Goal: Transaction & Acquisition: Download file/media

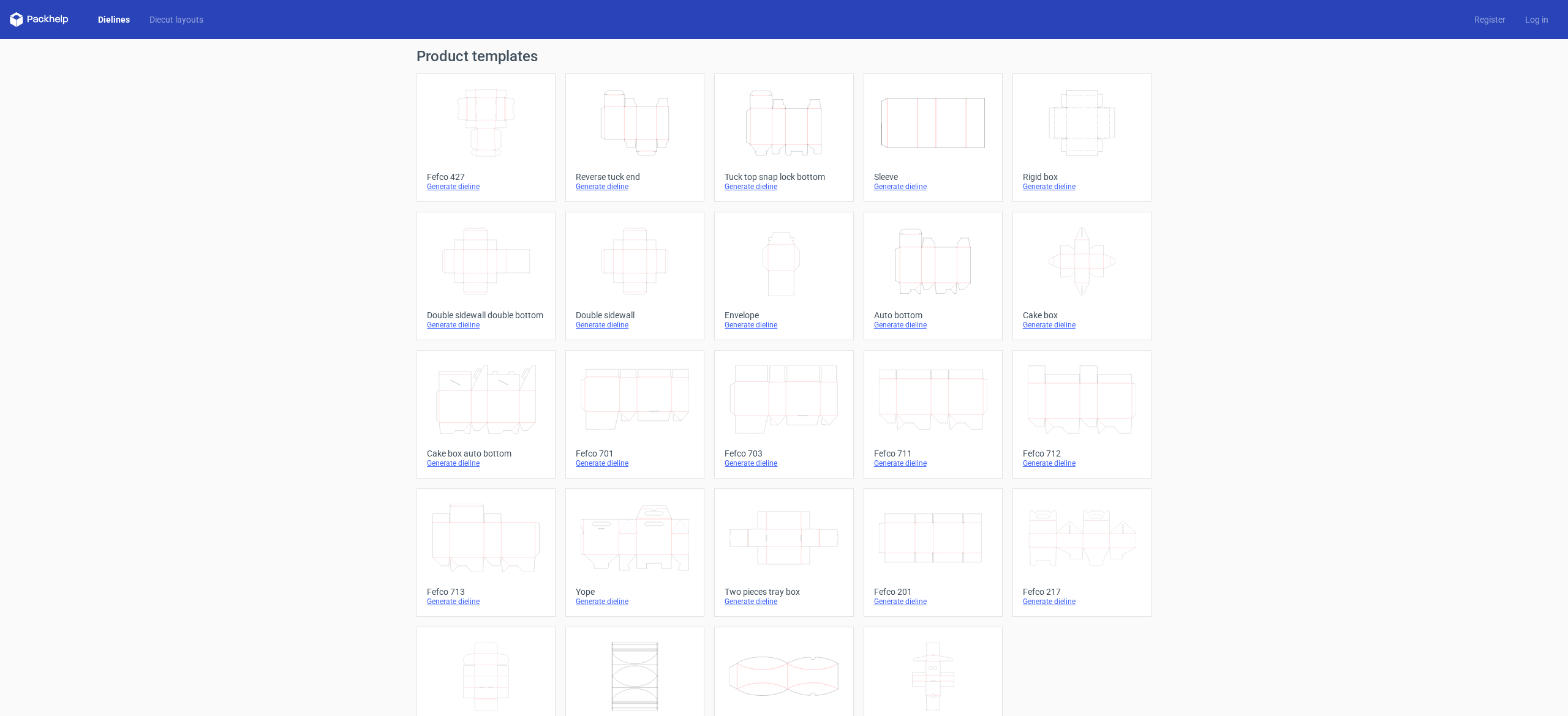
click at [626, 275] on icon "Width Depth Height" at bounding box center [635, 262] width 109 height 68
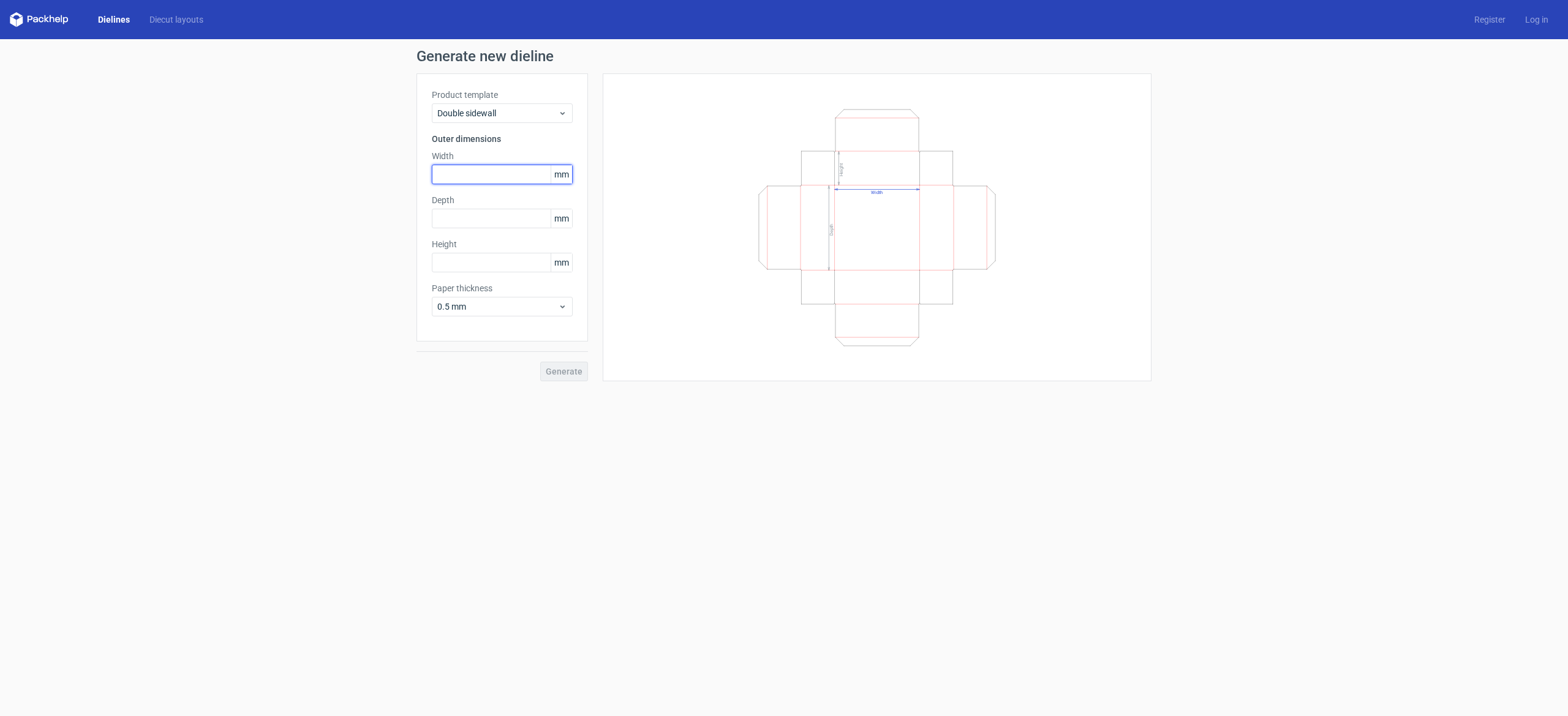
click at [487, 167] on input "text" at bounding box center [502, 175] width 141 height 20
type input "90"
click at [473, 219] on input "text" at bounding box center [502, 218] width 141 height 20
type input "160"
click at [470, 268] on input "text" at bounding box center [502, 263] width 141 height 20
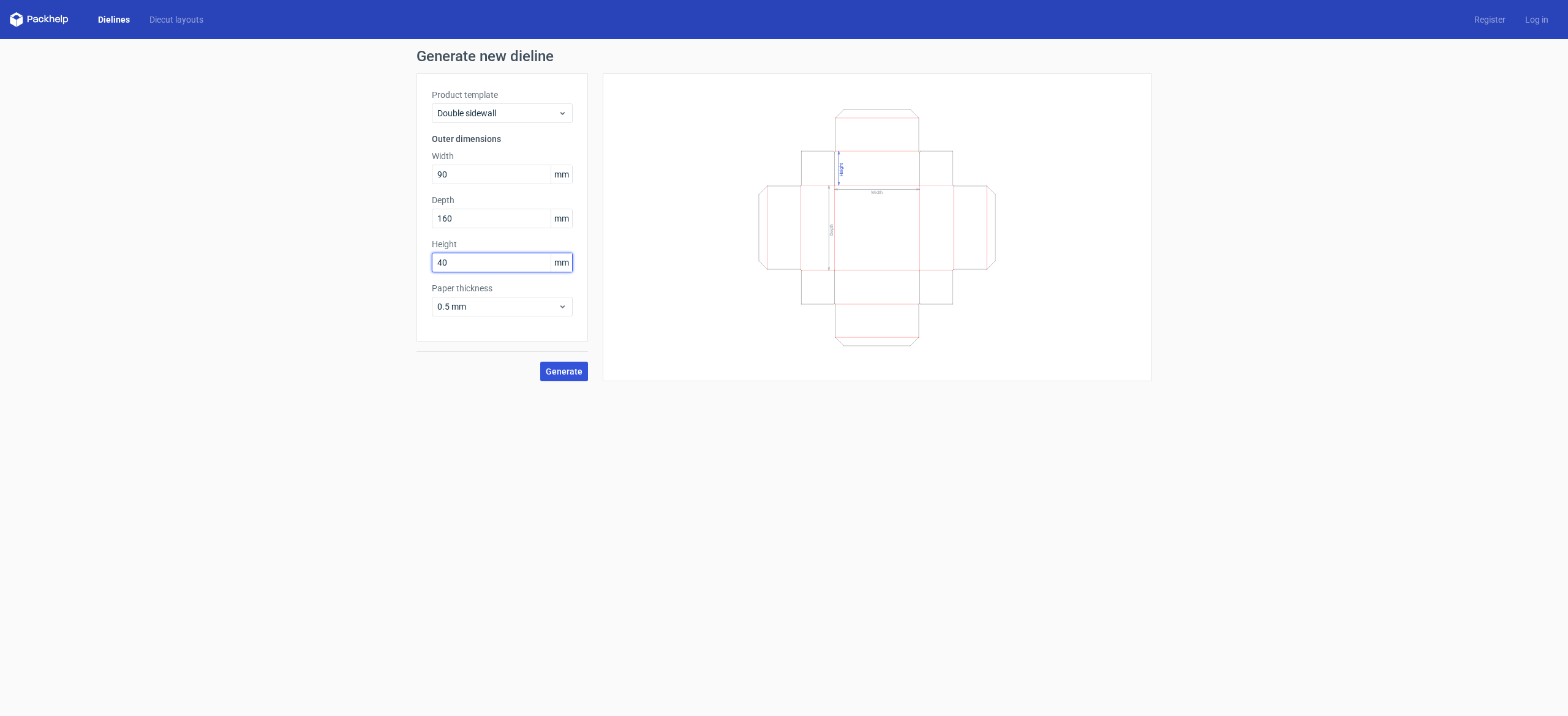
type input "40"
click at [563, 378] on button "Generate" at bounding box center [564, 371] width 48 height 20
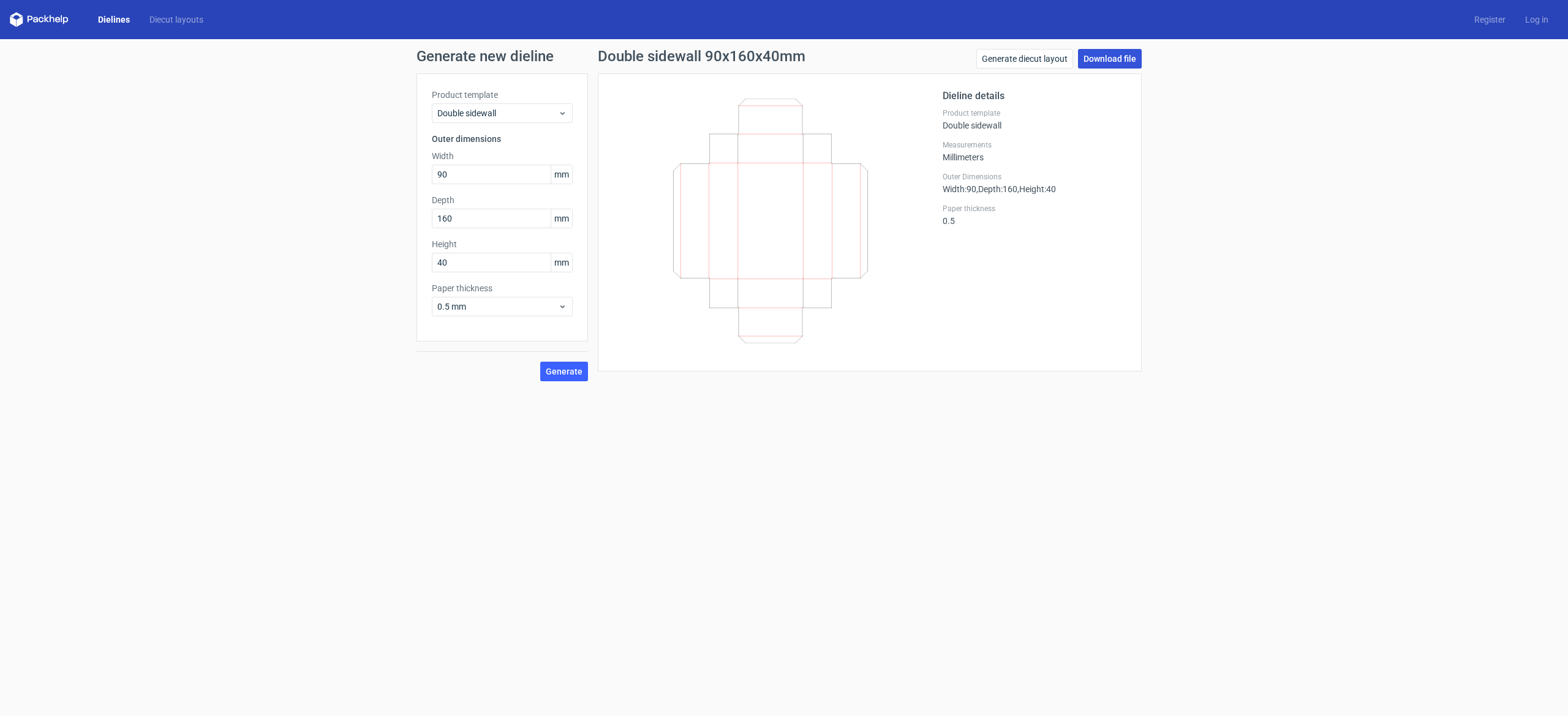
click at [1125, 68] on link "Download file" at bounding box center [1110, 58] width 63 height 20
